Goal: Information Seeking & Learning: Learn about a topic

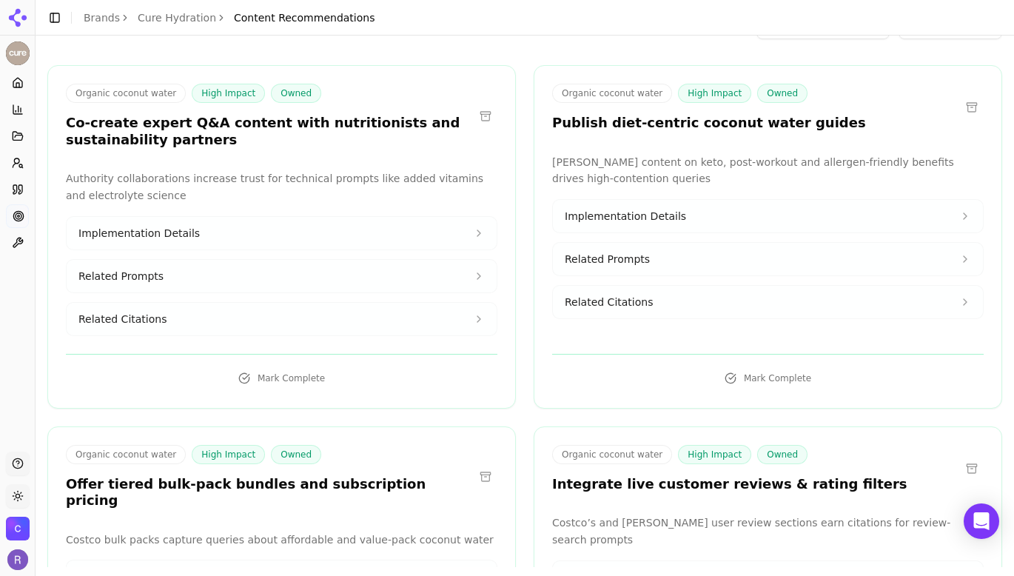
scroll to position [91, 0]
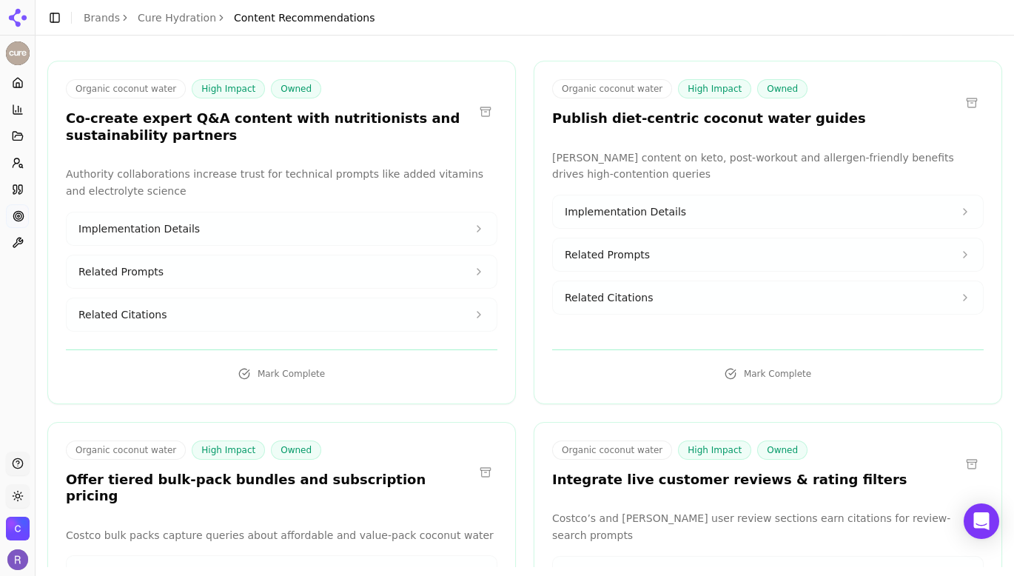
click at [289, 226] on button "Implementation Details" at bounding box center [282, 228] width 430 height 33
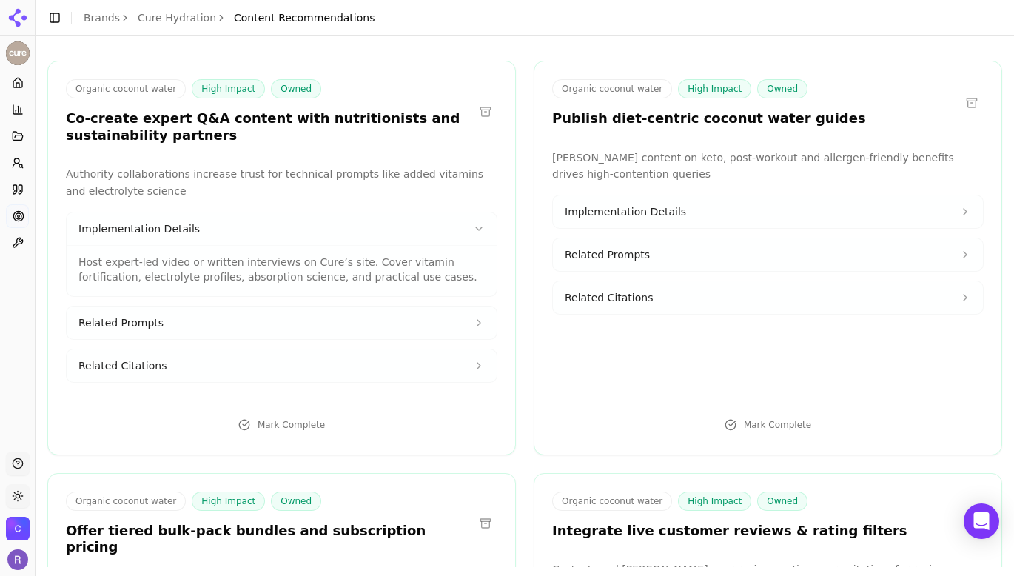
click at [289, 232] on button "Implementation Details" at bounding box center [282, 228] width 430 height 33
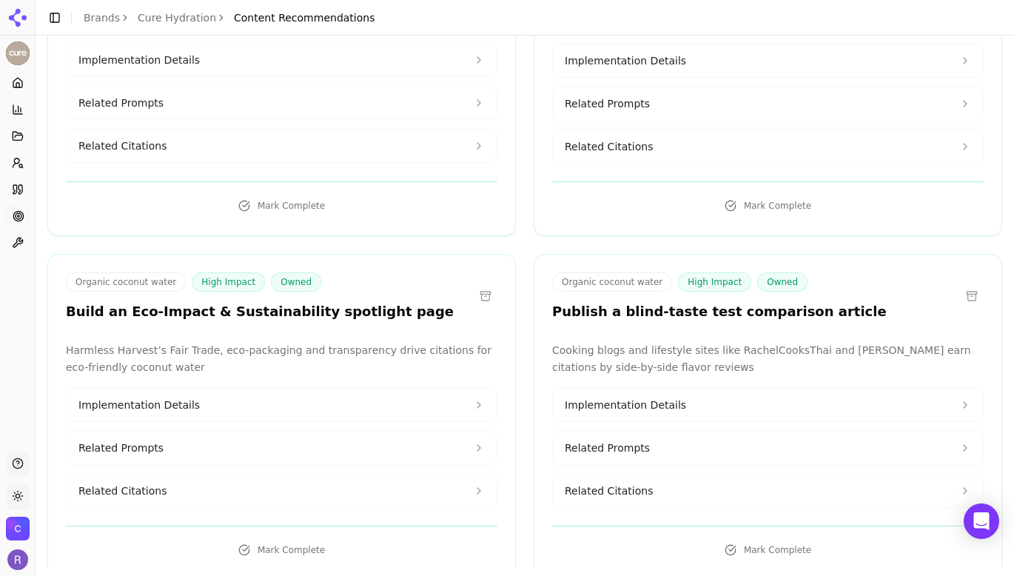
scroll to position [608, 0]
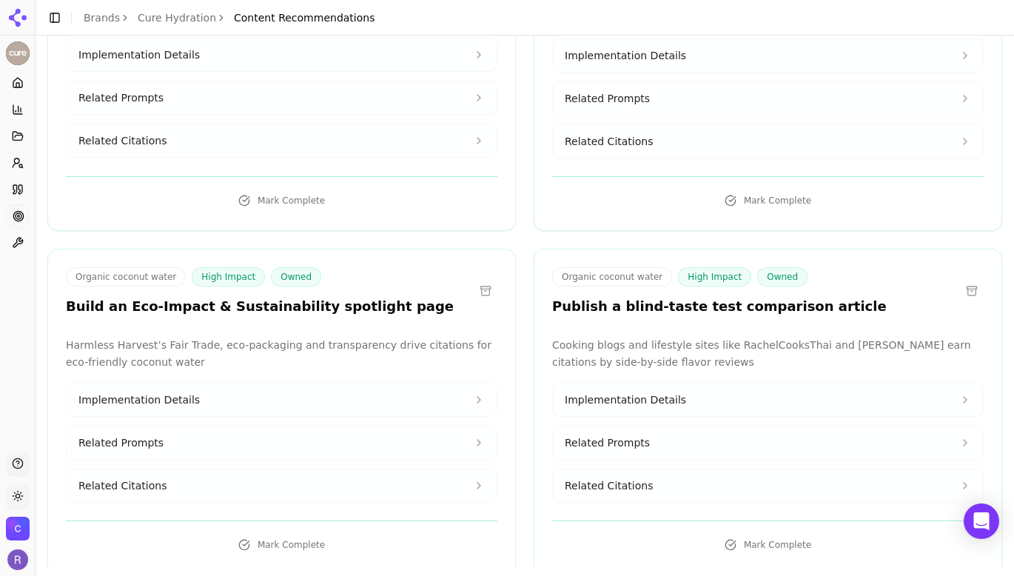
click at [347, 473] on button "Related Citations" at bounding box center [282, 485] width 430 height 33
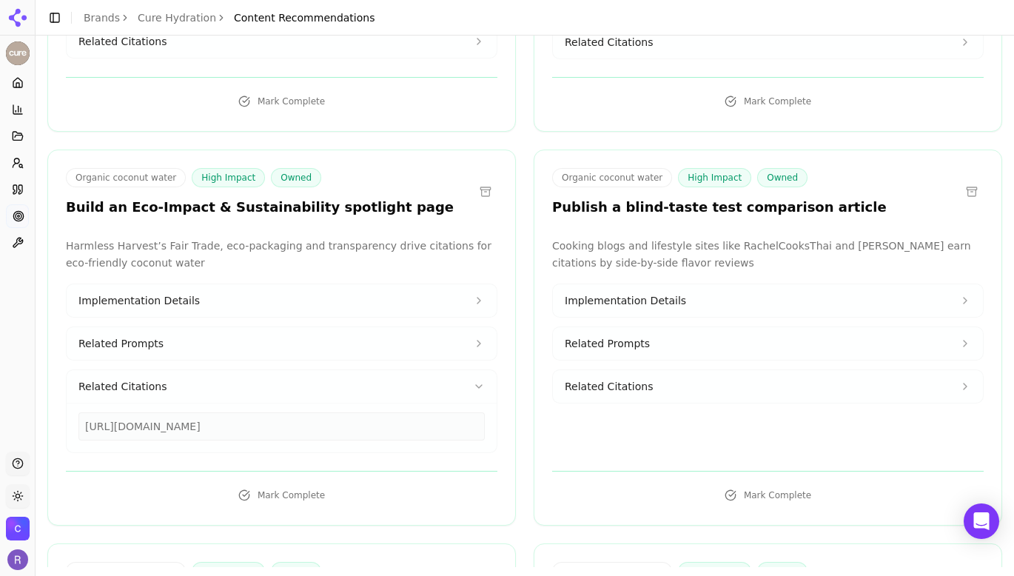
scroll to position [714, 0]
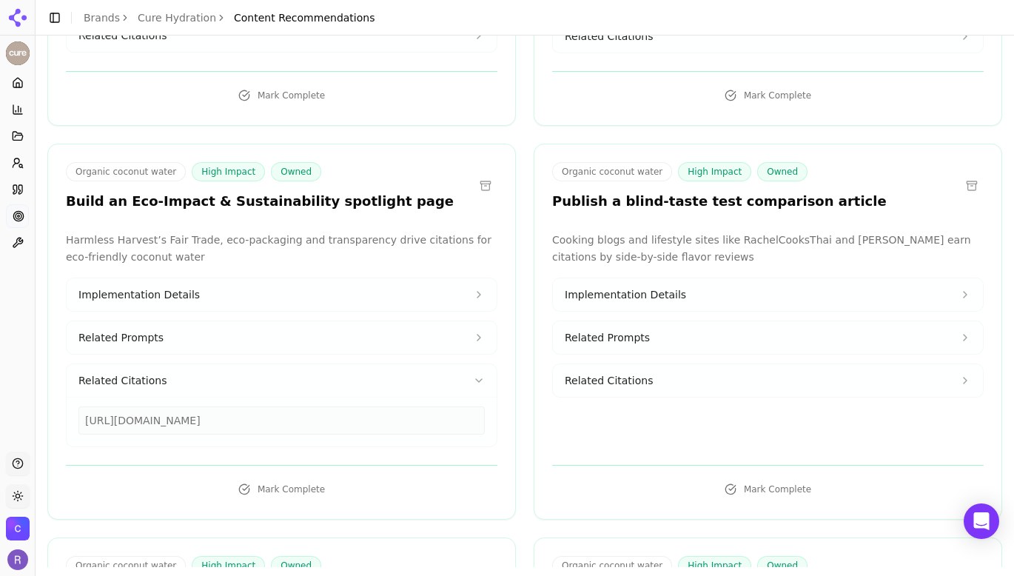
click at [358, 321] on button "Related Prompts" at bounding box center [282, 337] width 430 height 33
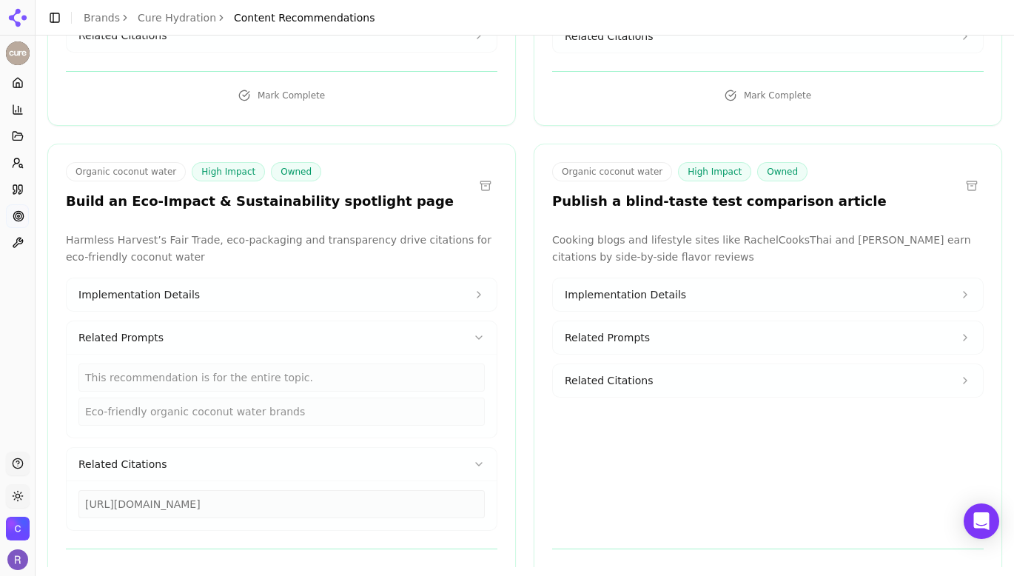
click at [362, 284] on button "Implementation Details" at bounding box center [282, 294] width 430 height 33
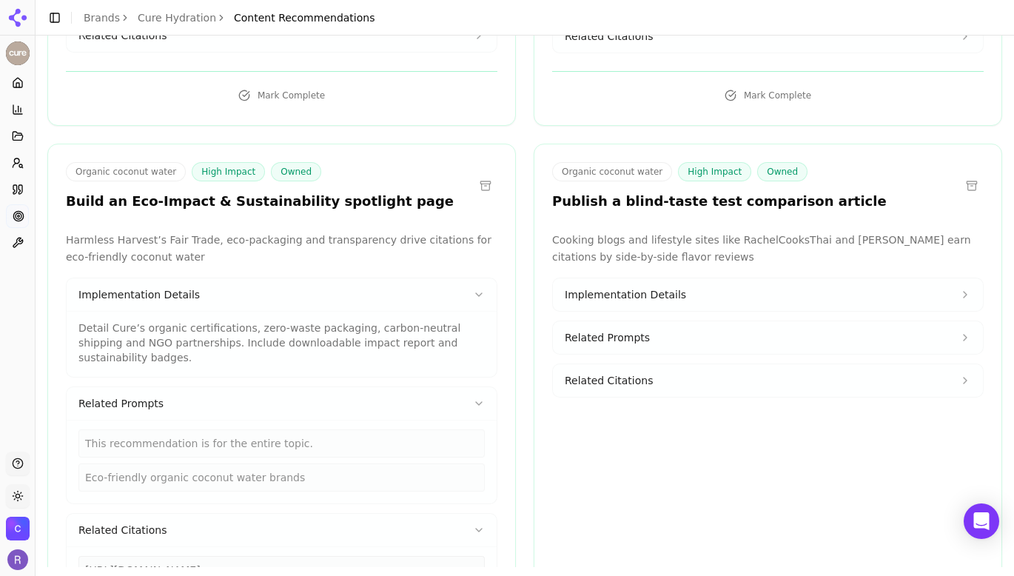
click at [361, 284] on button "Implementation Details" at bounding box center [282, 294] width 430 height 33
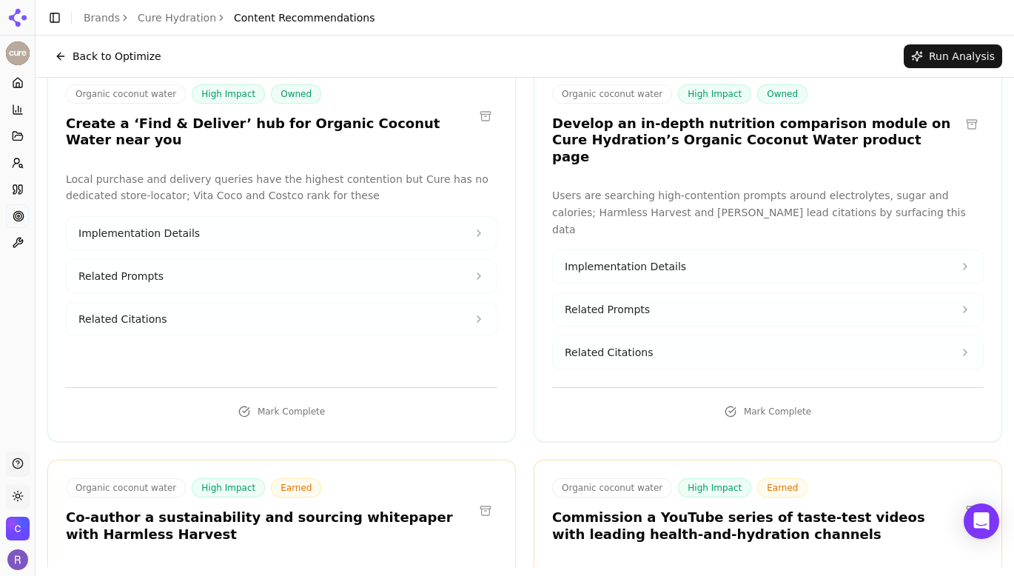
scroll to position [1200, 0]
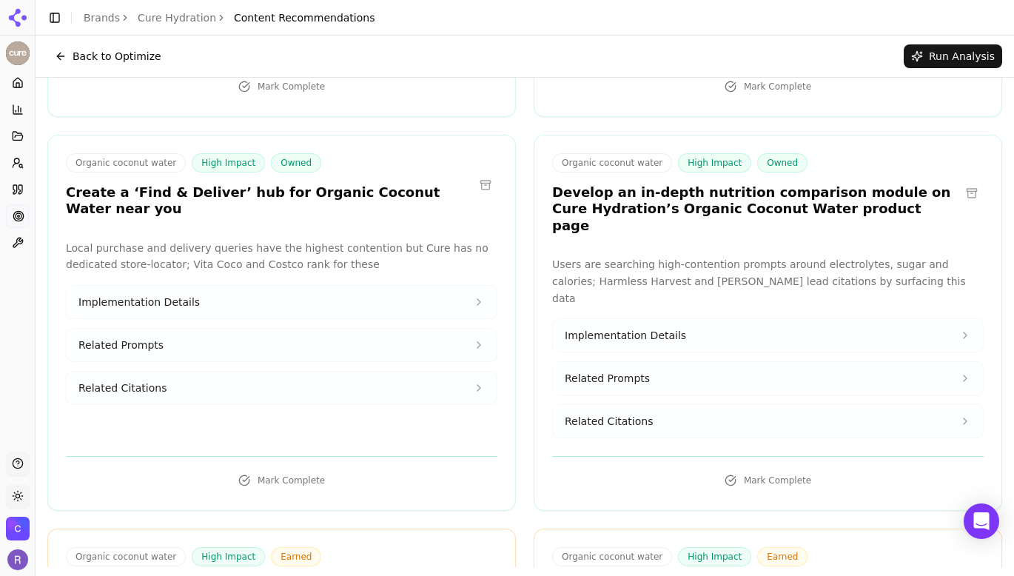
click at [346, 286] on button "Implementation Details" at bounding box center [282, 302] width 430 height 33
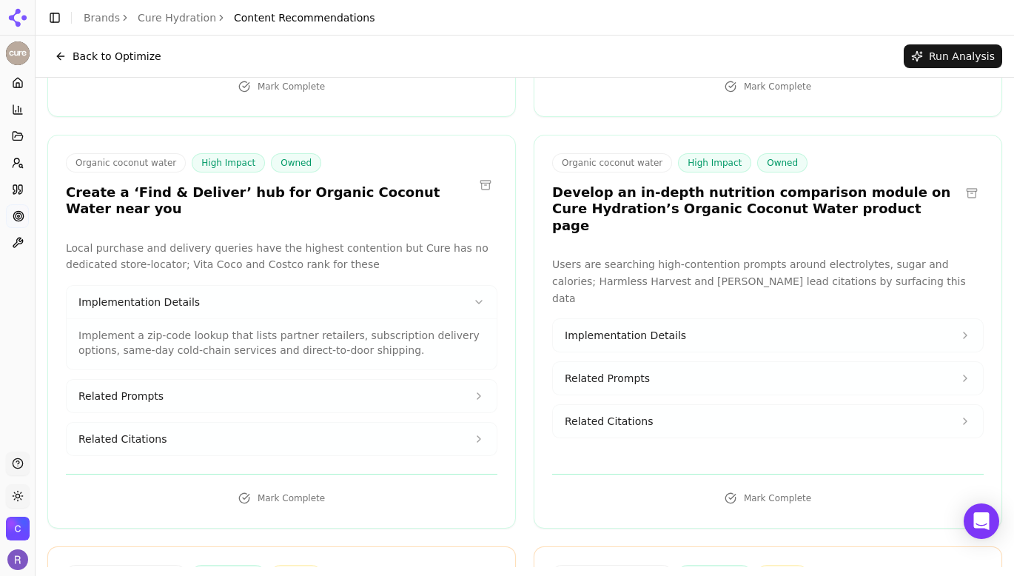
click at [344, 380] on button "Related Prompts" at bounding box center [282, 396] width 430 height 33
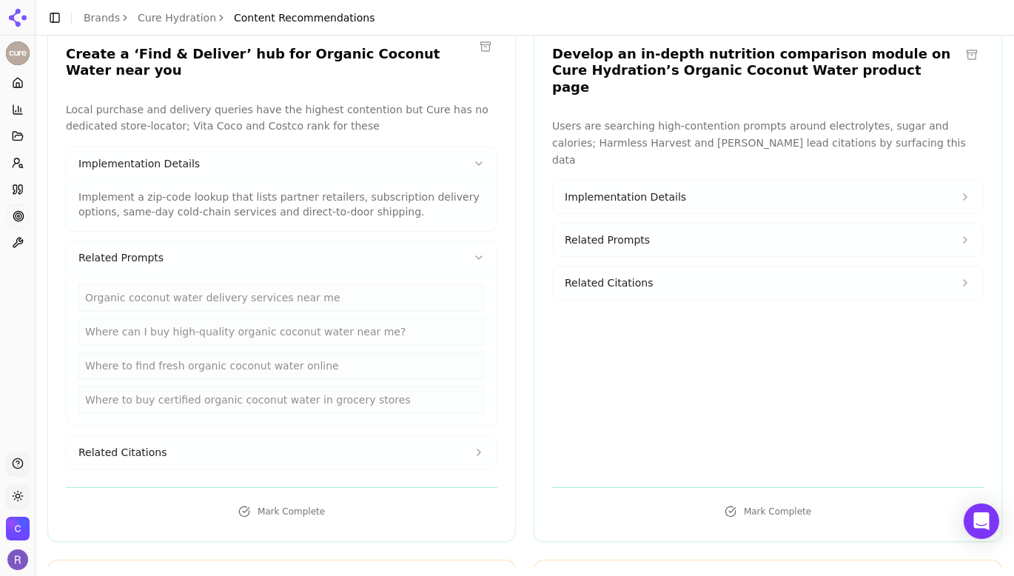
scroll to position [1370, 0]
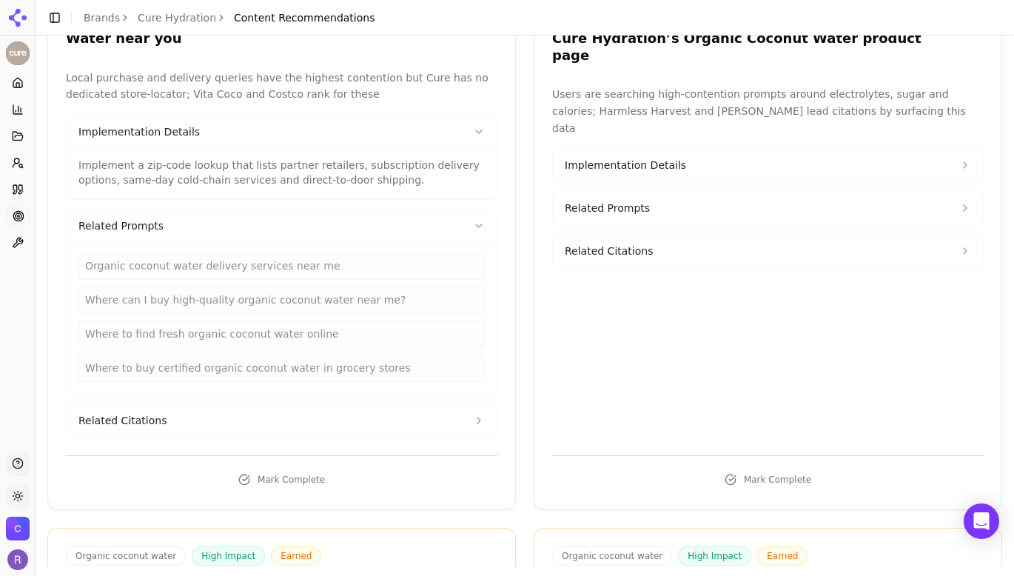
click at [335, 404] on button "Related Citations" at bounding box center [282, 420] width 430 height 33
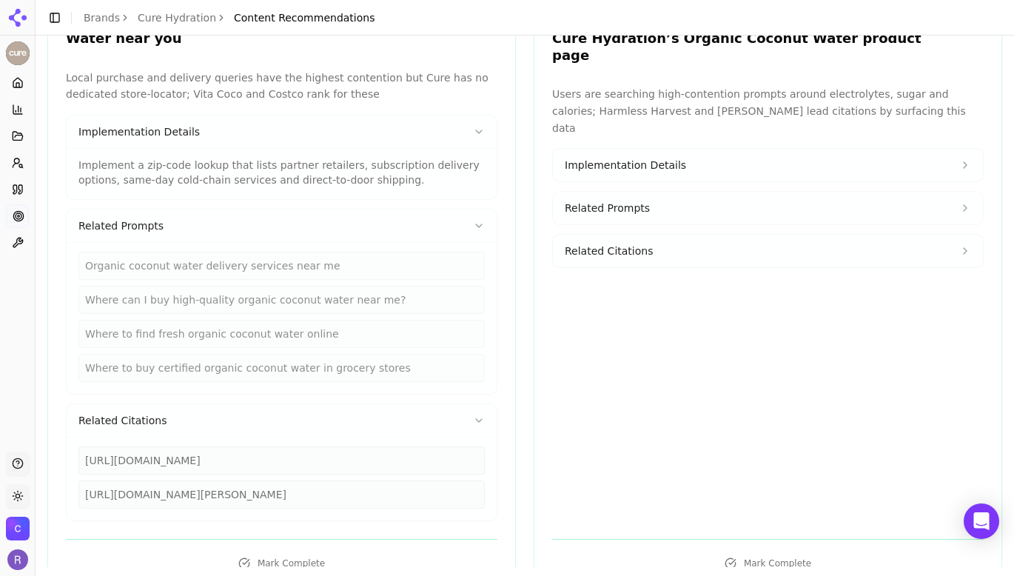
click at [326, 446] on div "[URL][DOMAIN_NAME]" at bounding box center [281, 460] width 406 height 28
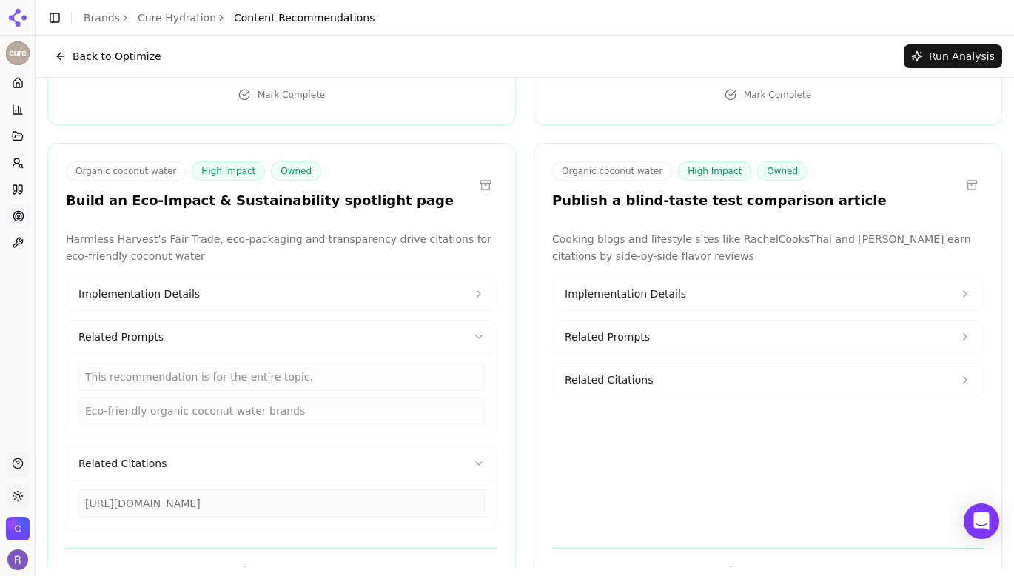
scroll to position [0, 0]
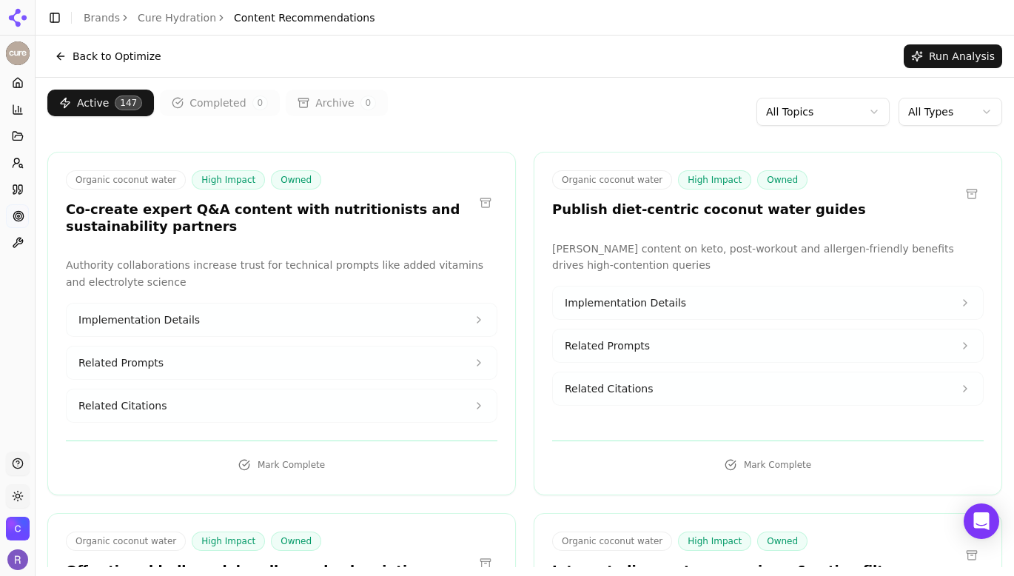
click at [73, 56] on button "Back to Optimize" at bounding box center [107, 56] width 121 height 24
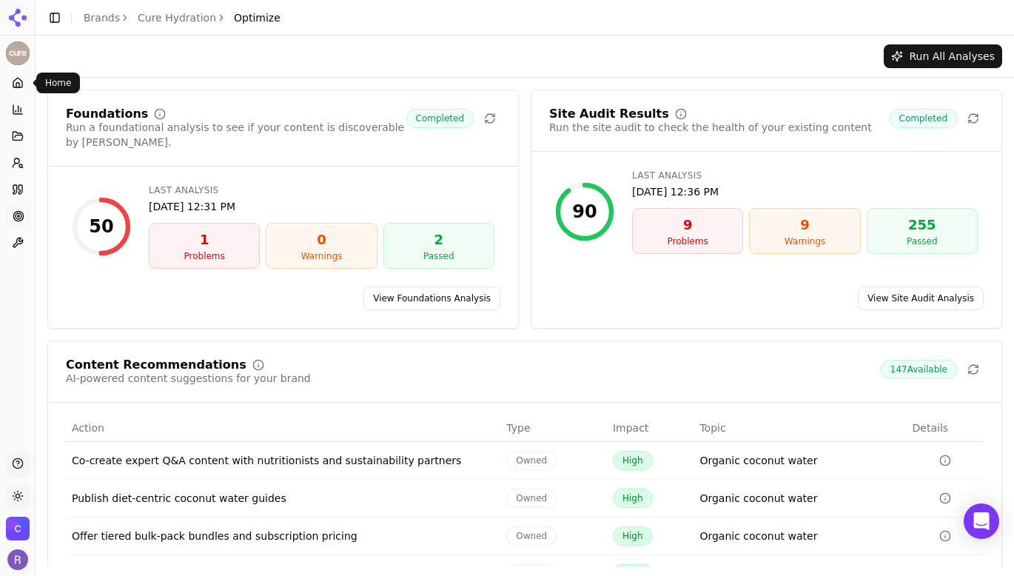
click at [19, 86] on icon at bounding box center [17, 85] width 3 height 4
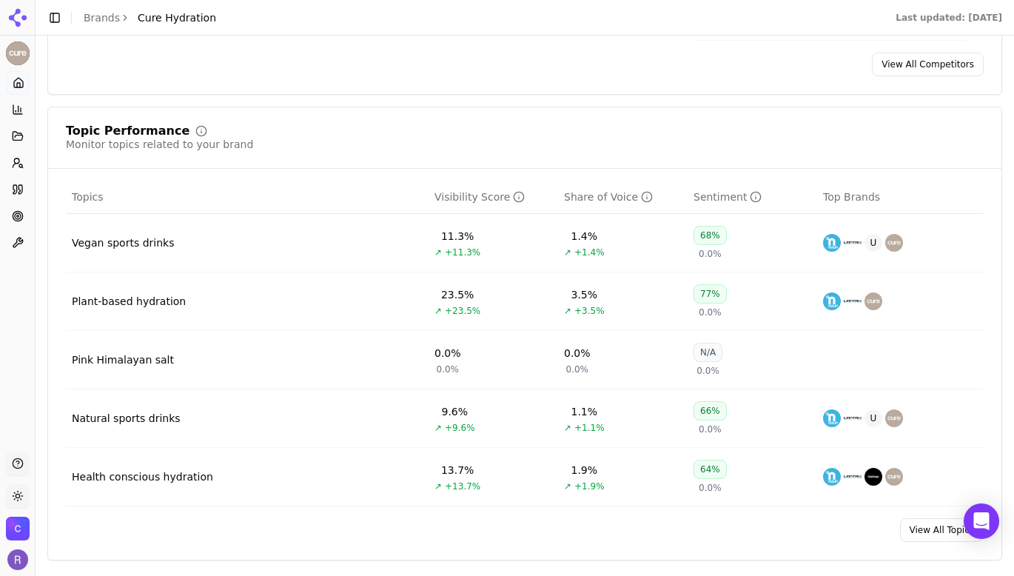
scroll to position [883, 0]
